Goal: Task Accomplishment & Management: Manage account settings

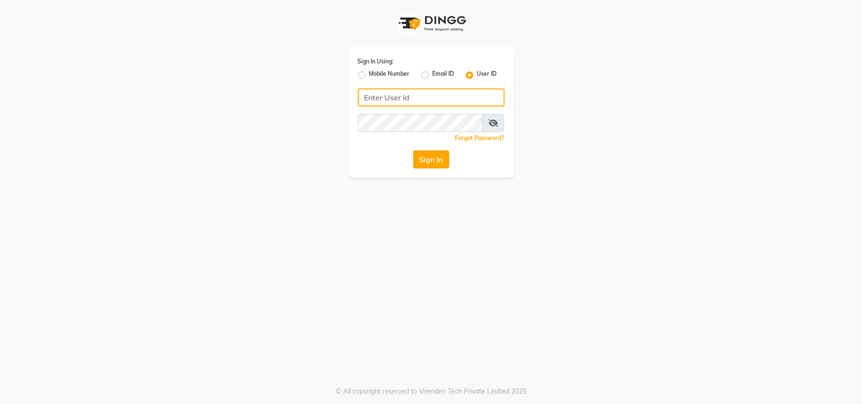
type input "theglam@123"
click at [436, 165] on button "Sign In" at bounding box center [431, 160] width 36 height 18
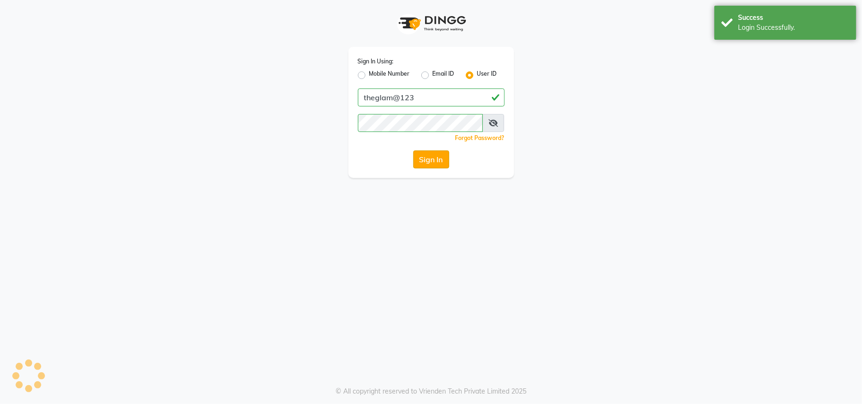
click at [436, 164] on button "Sign In" at bounding box center [431, 160] width 36 height 18
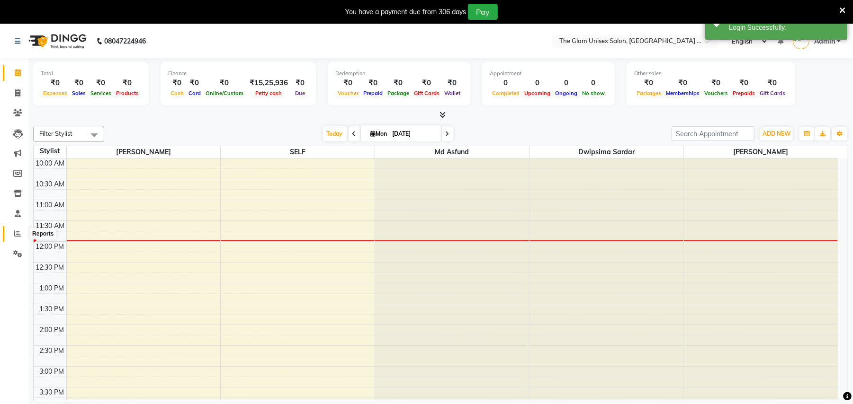
click at [14, 232] on icon at bounding box center [17, 233] width 7 height 7
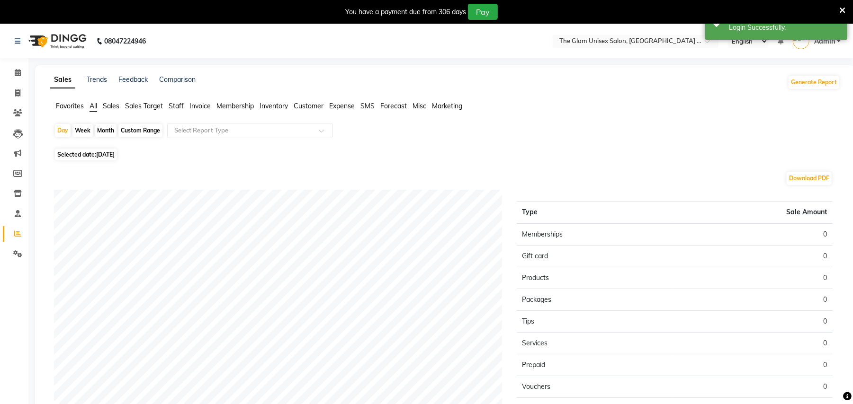
click at [99, 131] on div "Month" at bounding box center [106, 130] width 22 height 13
select select "9"
select select "2025"
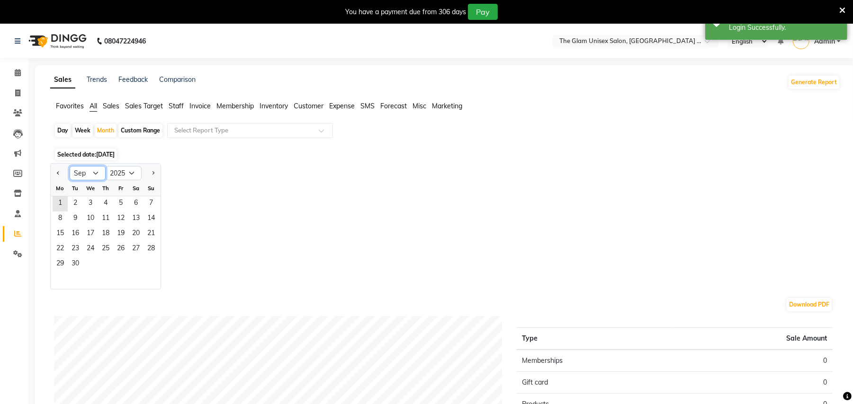
click at [78, 173] on select "Jan Feb Mar Apr May Jun [DATE] Aug Sep Oct Nov Dec" at bounding box center [88, 173] width 36 height 14
select select "8"
click at [70, 166] on select "Jan Feb Mar Apr May Jun [DATE] Aug Sep Oct Nov Dec" at bounding box center [88, 173] width 36 height 14
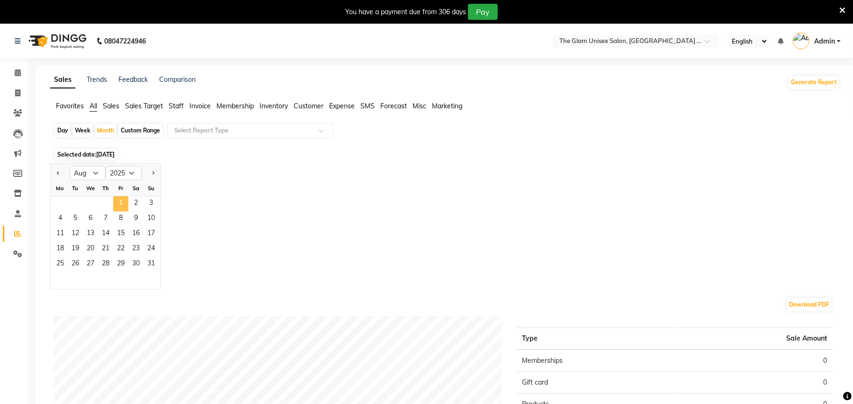
click at [118, 202] on span "1" at bounding box center [120, 204] width 15 height 15
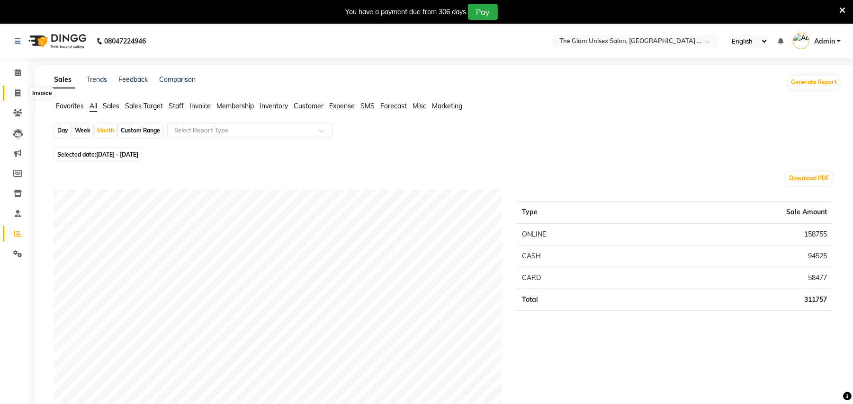
click at [13, 90] on span at bounding box center [17, 93] width 17 height 11
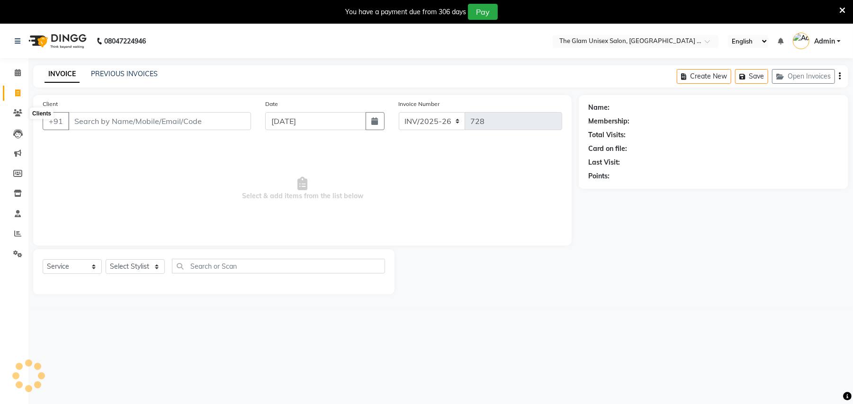
scroll to position [24, 0]
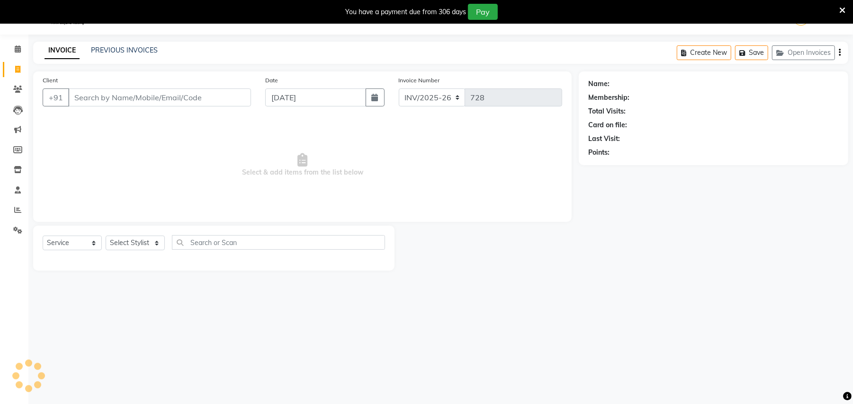
select select "G"
click at [139, 48] on link "PREVIOUS INVOICES" at bounding box center [124, 50] width 67 height 9
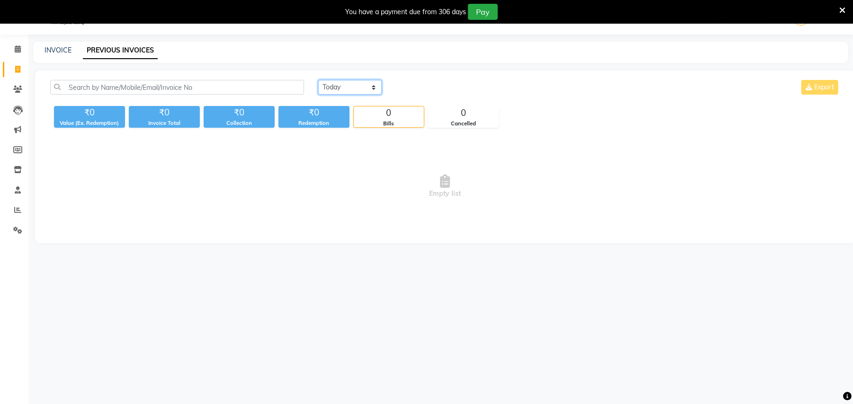
click at [338, 87] on select "[DATE] [DATE] Custom Range" at bounding box center [349, 87] width 63 height 15
select select "[DATE]"
click at [318, 80] on select "[DATE] [DATE] Custom Range" at bounding box center [349, 87] width 63 height 15
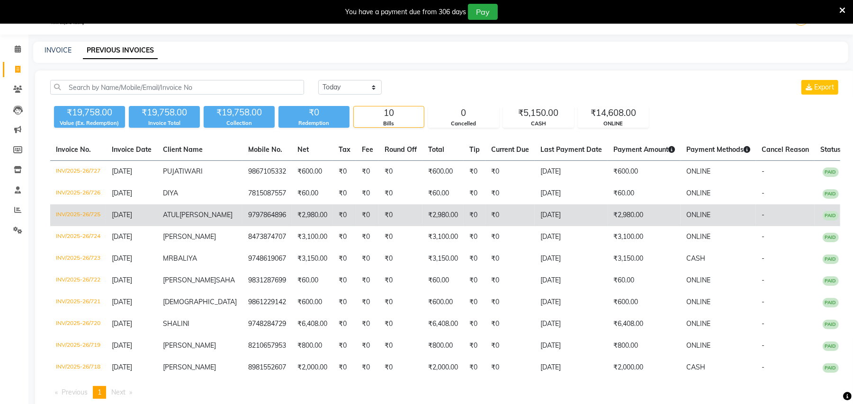
click at [213, 219] on span "[PERSON_NAME]" at bounding box center [205, 215] width 53 height 9
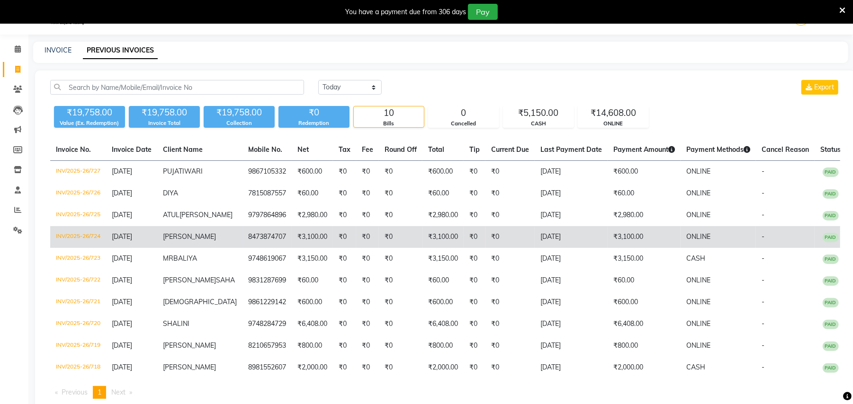
click at [216, 246] on td "[PERSON_NAME]" at bounding box center [199, 237] width 85 height 22
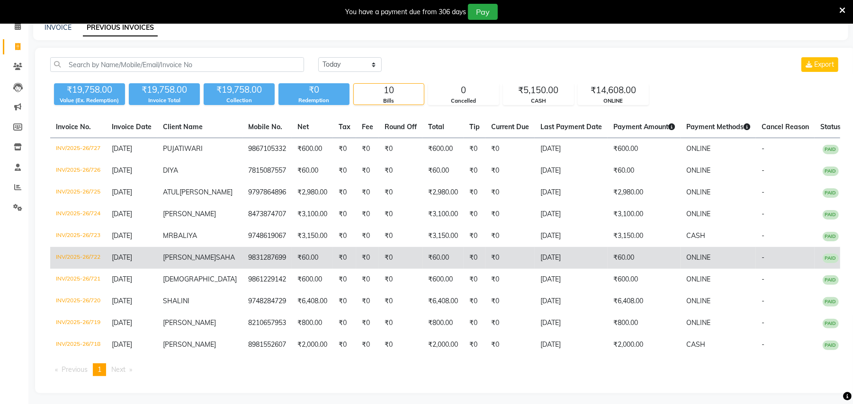
scroll to position [67, 0]
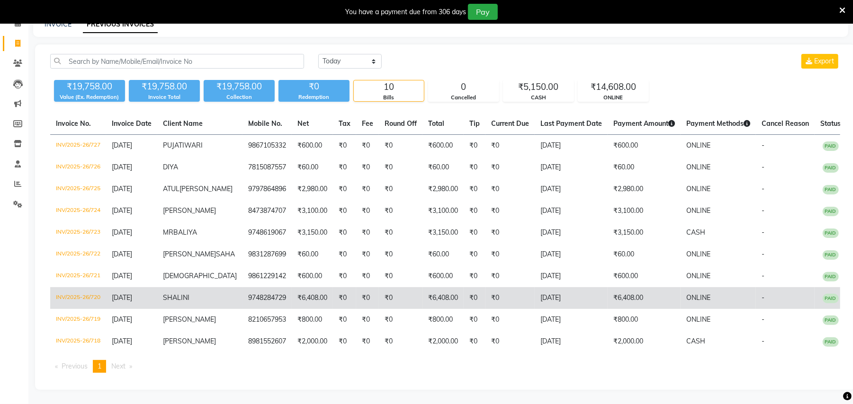
click at [228, 298] on td "SHALINI" at bounding box center [199, 298] width 85 height 22
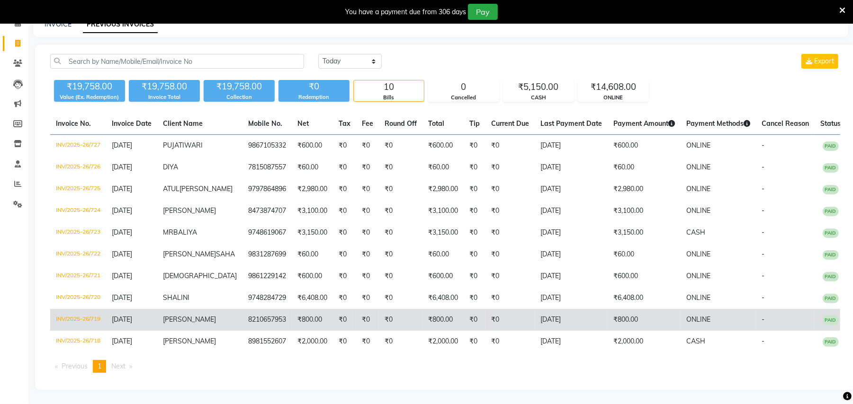
click at [211, 319] on span "[PERSON_NAME]" at bounding box center [189, 319] width 53 height 9
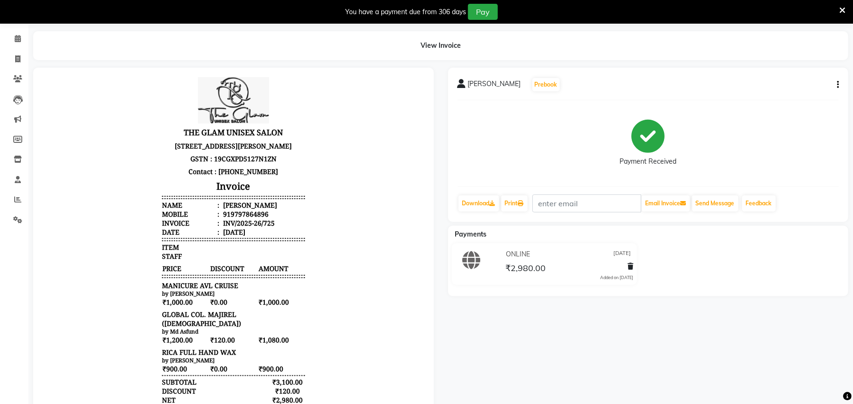
scroll to position [63, 0]
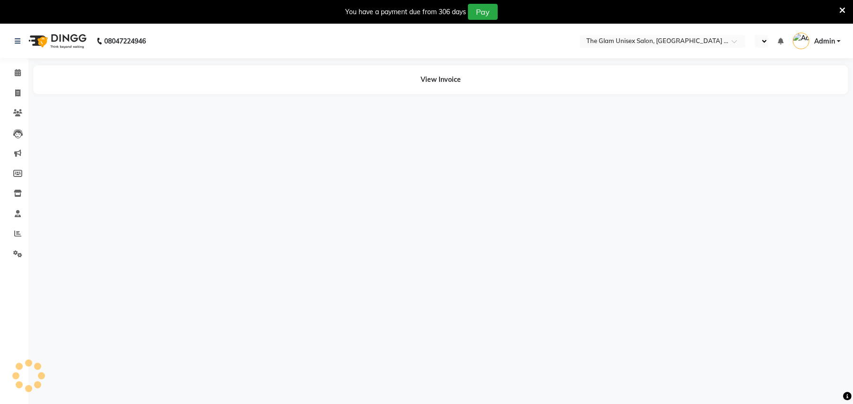
select select "en"
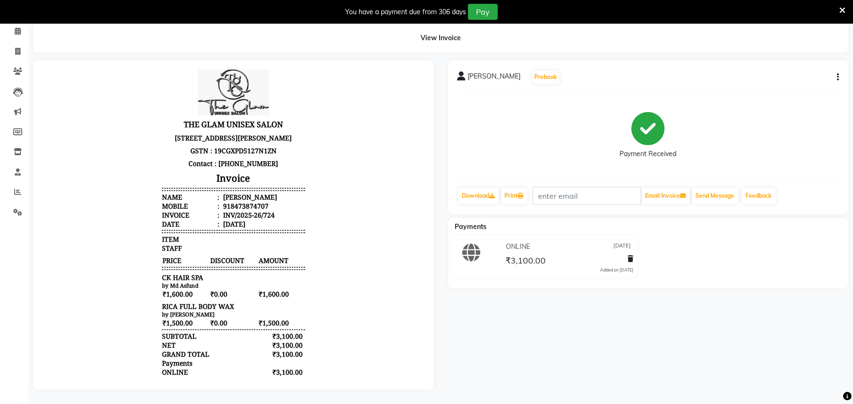
scroll to position [51, 0]
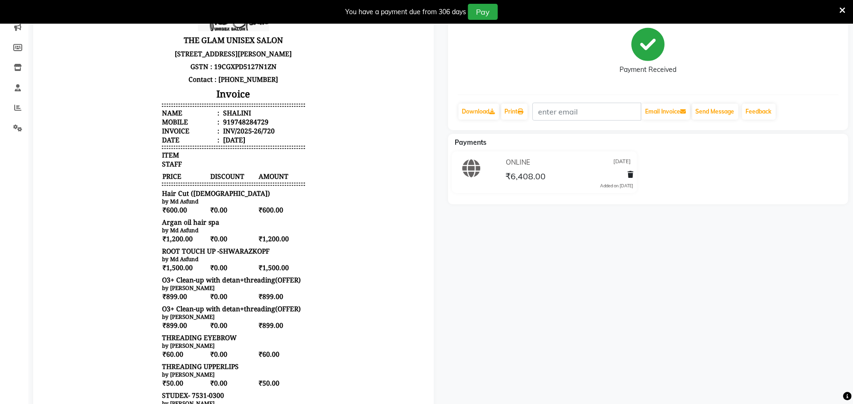
scroll to position [189, 0]
